Goal: Task Accomplishment & Management: Manage account settings

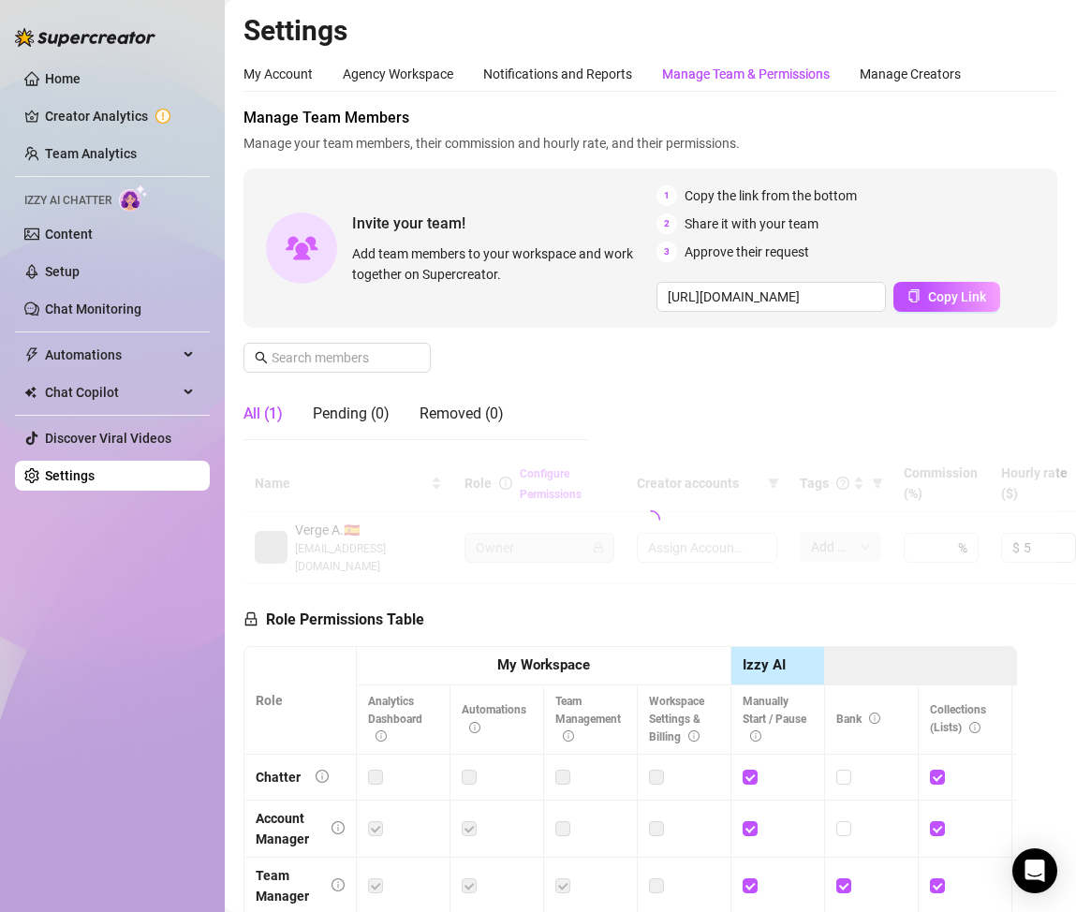
click at [689, 74] on div "Manage Team & Permissions" at bounding box center [746, 74] width 168 height 21
click at [339, 360] on input "text" at bounding box center [338, 357] width 133 height 21
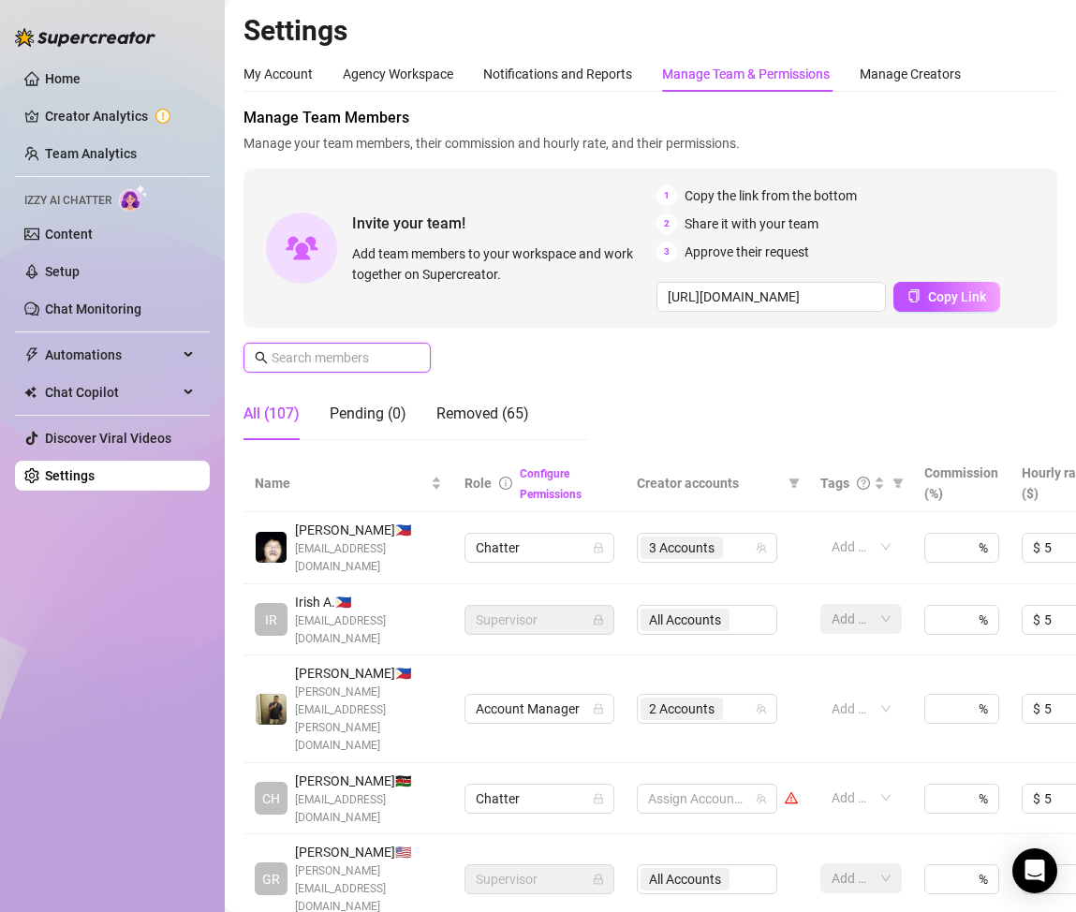
type input "z"
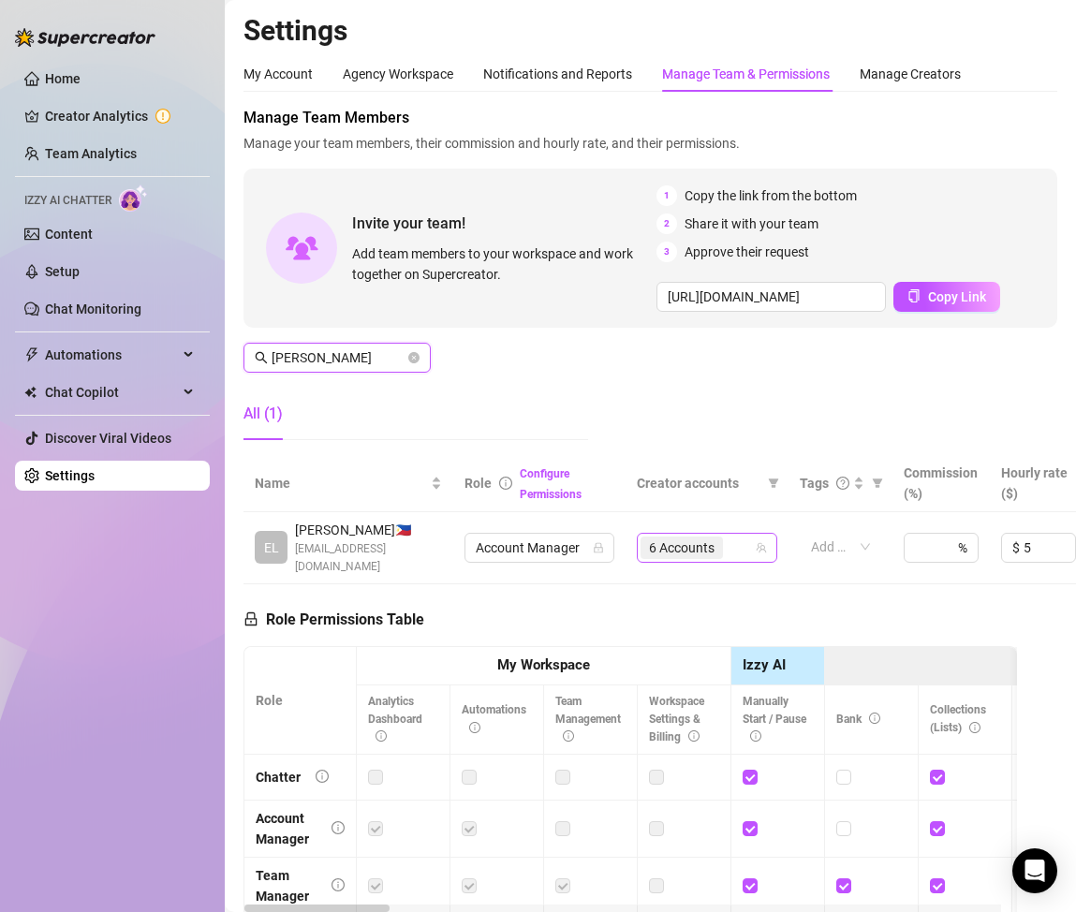
type input "[PERSON_NAME]"
click at [728, 537] on input "search" at bounding box center [729, 548] width 4 height 22
type input "ede"
click at [765, 575] on span "Edenthedoll" at bounding box center [756, 577] width 72 height 15
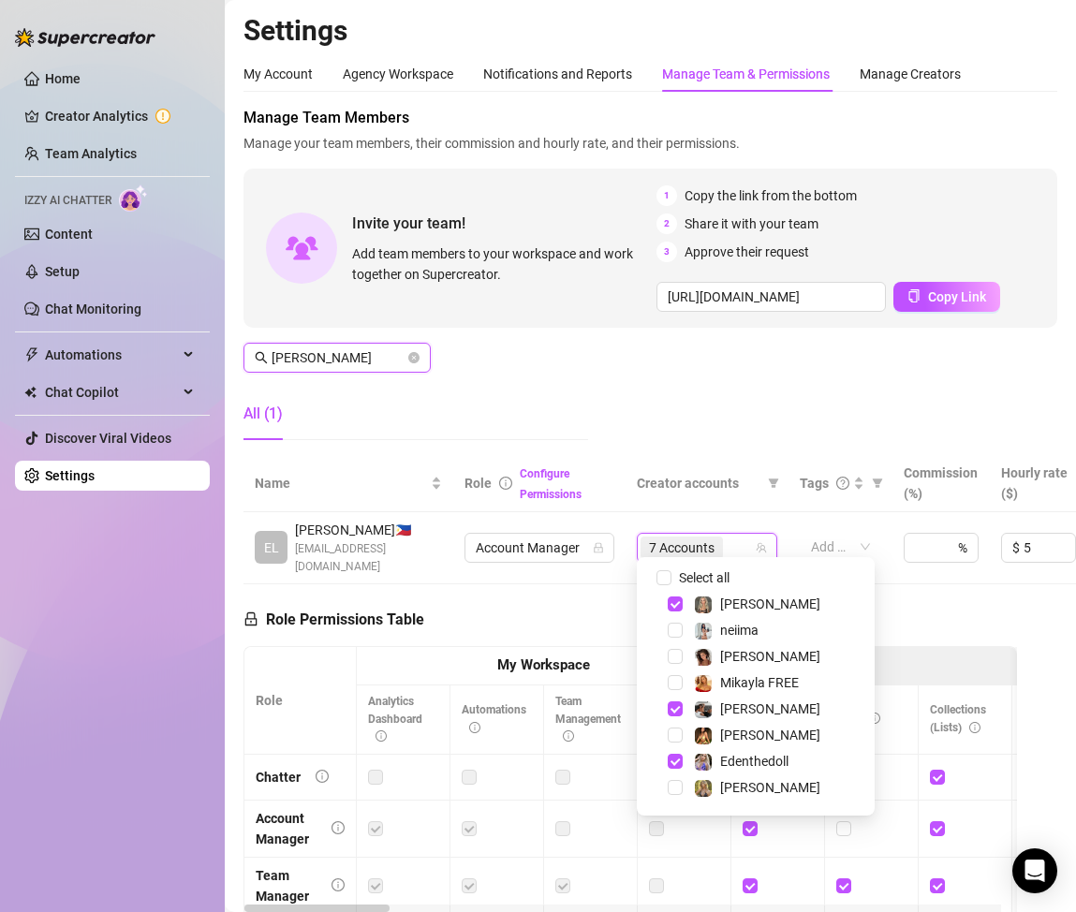
click at [349, 358] on input "[PERSON_NAME]" at bounding box center [338, 357] width 133 height 21
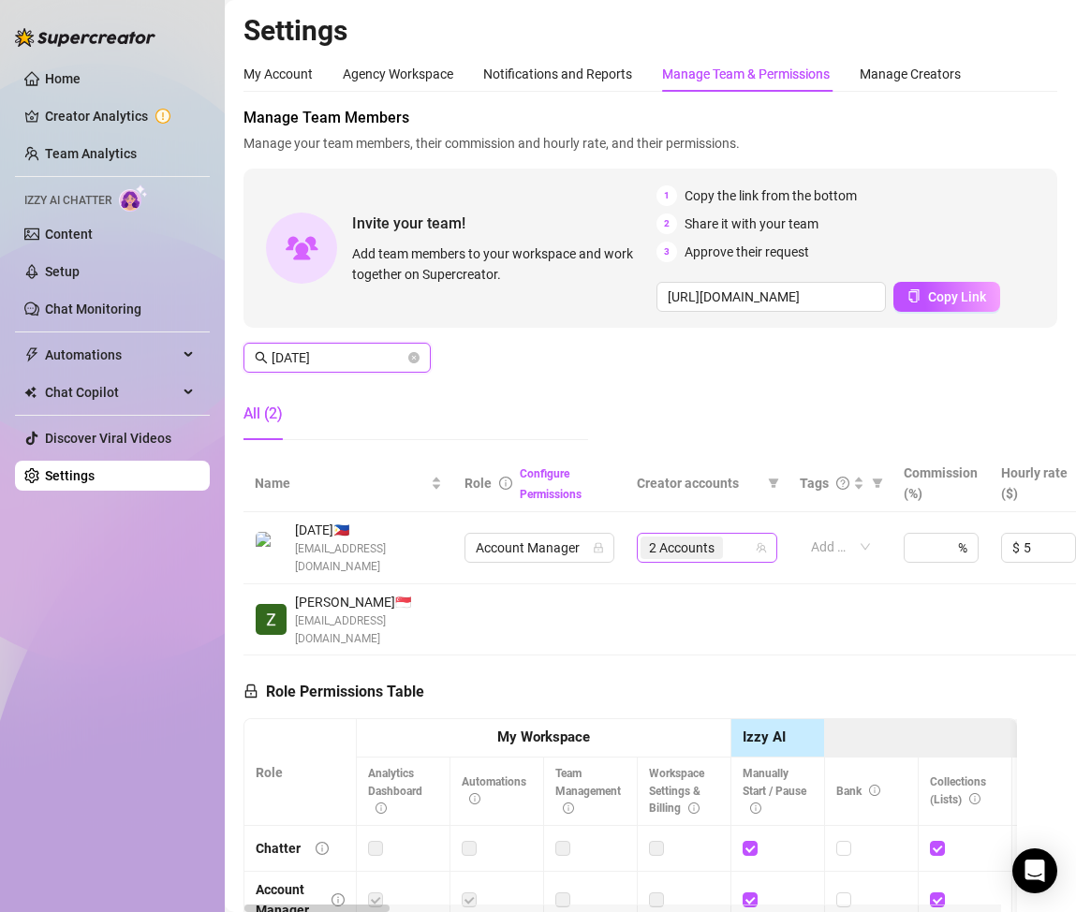
click at [702, 537] on span "2 Accounts" at bounding box center [682, 547] width 66 height 21
type input "[DATE]"
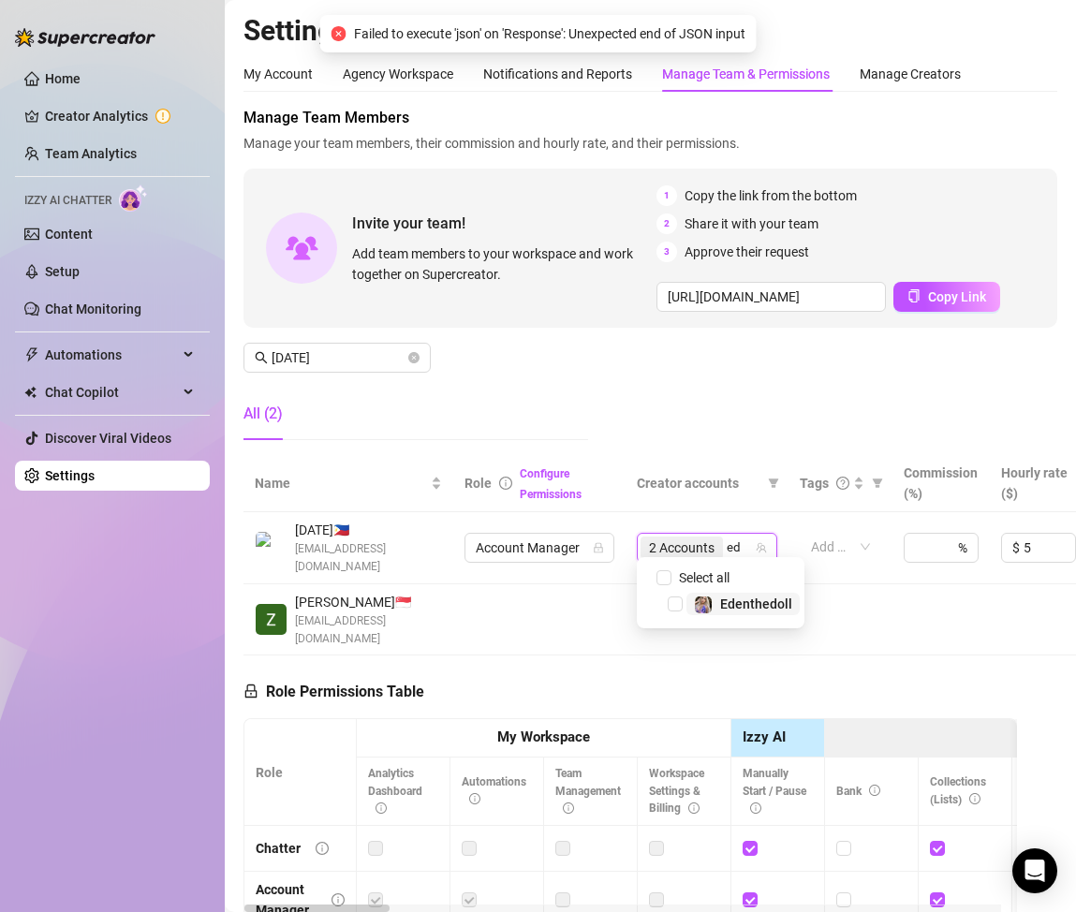
type input "ede"
click at [720, 572] on span "Edenthedoll" at bounding box center [756, 577] width 72 height 15
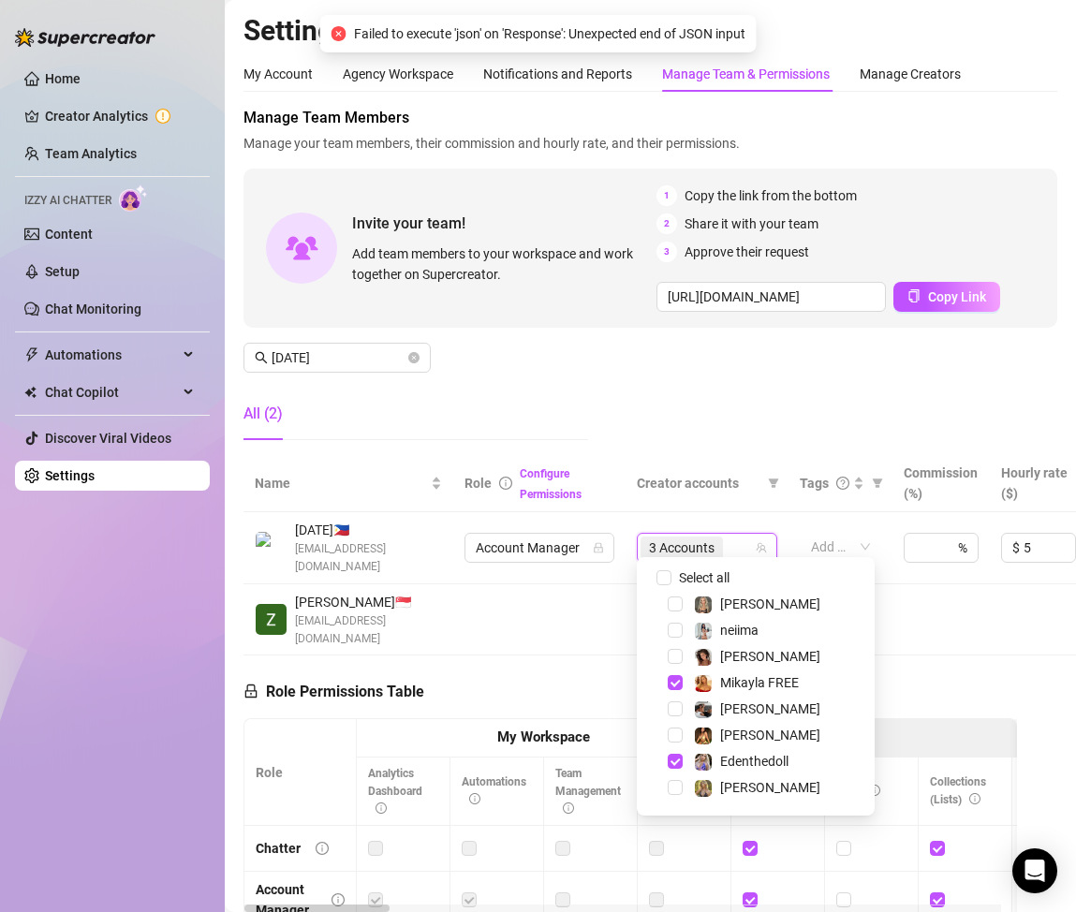
click at [509, 432] on div "All (2)" at bounding box center [415, 414] width 345 height 52
